Goal: Task Accomplishment & Management: Use online tool/utility

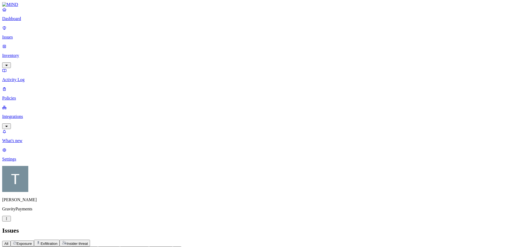
click at [19, 53] on p "Inventory" at bounding box center [260, 55] width 517 height 5
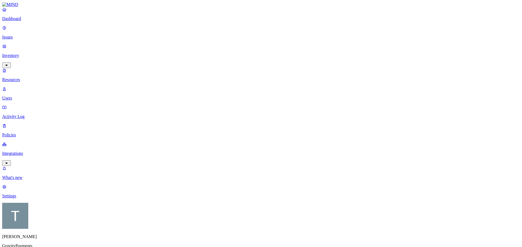
click at [24, 96] on p "Users" at bounding box center [260, 98] width 517 height 5
click at [18, 35] on p "Issues" at bounding box center [260, 37] width 517 height 5
